Goal: Navigation & Orientation: Find specific page/section

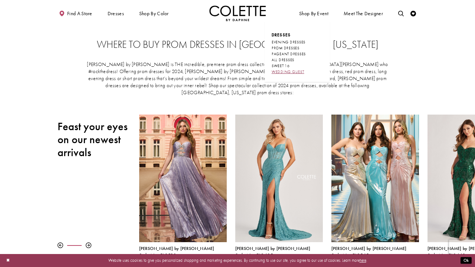
click at [283, 69] on span "WEDDING GUEST" at bounding box center [288, 71] width 33 height 5
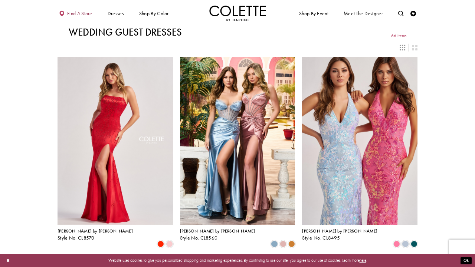
click at [80, 14] on span "Find a store" at bounding box center [79, 14] width 25 height 6
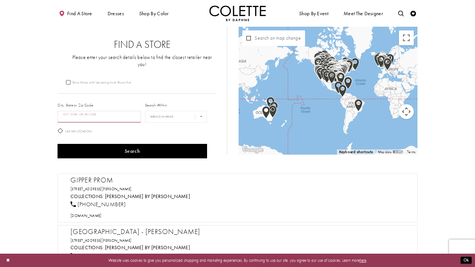
click at [124, 111] on input "City, State, or ZIP Code" at bounding box center [99, 117] width 83 height 12
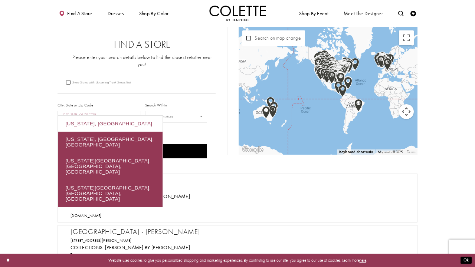
click at [76, 125] on div "[US_STATE], [GEOGRAPHIC_DATA]" at bounding box center [110, 124] width 105 height 16
type input "**********"
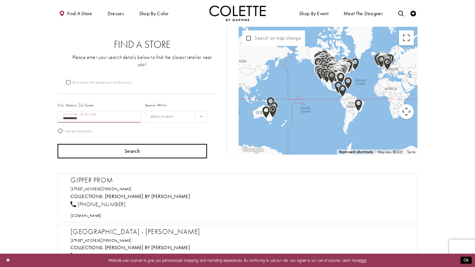
click at [128, 144] on button "Search" at bounding box center [133, 151] width 150 height 14
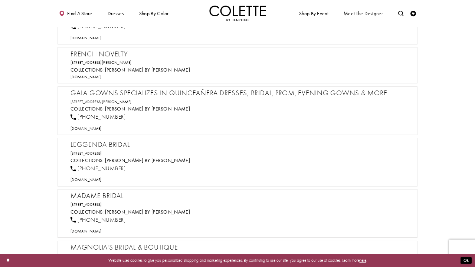
scroll to position [356, 0]
